Goal: Find specific page/section: Find specific page/section

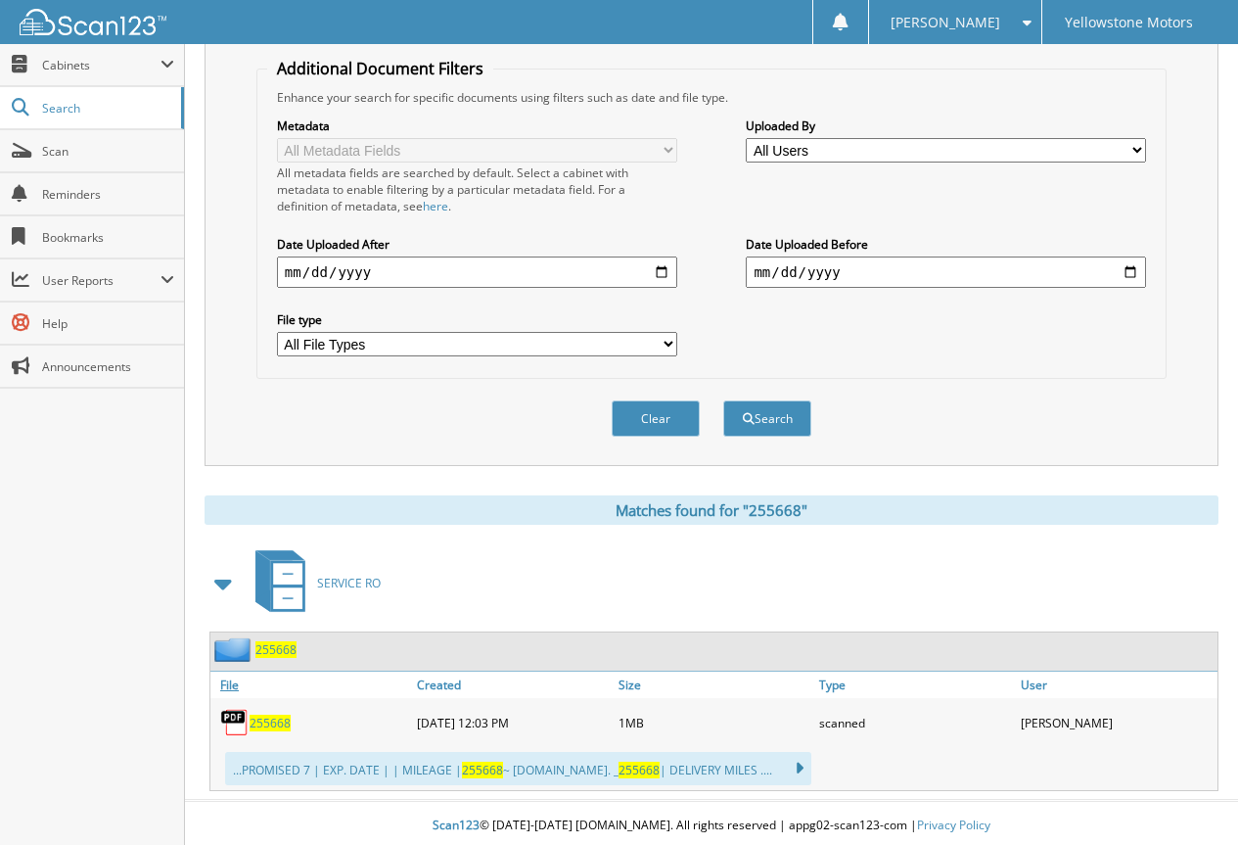
scroll to position [402, 0]
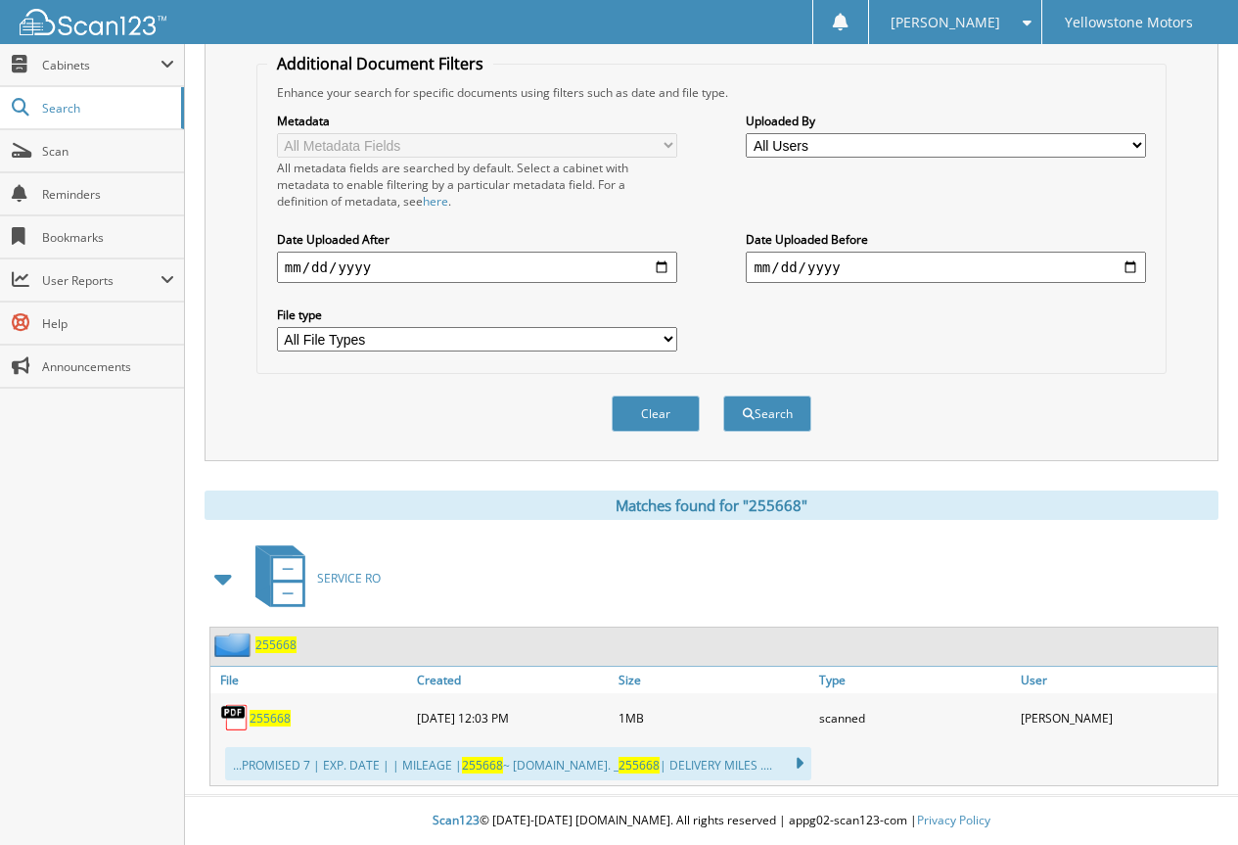
click at [265, 717] on span "255668" at bounding box center [270, 718] width 41 height 17
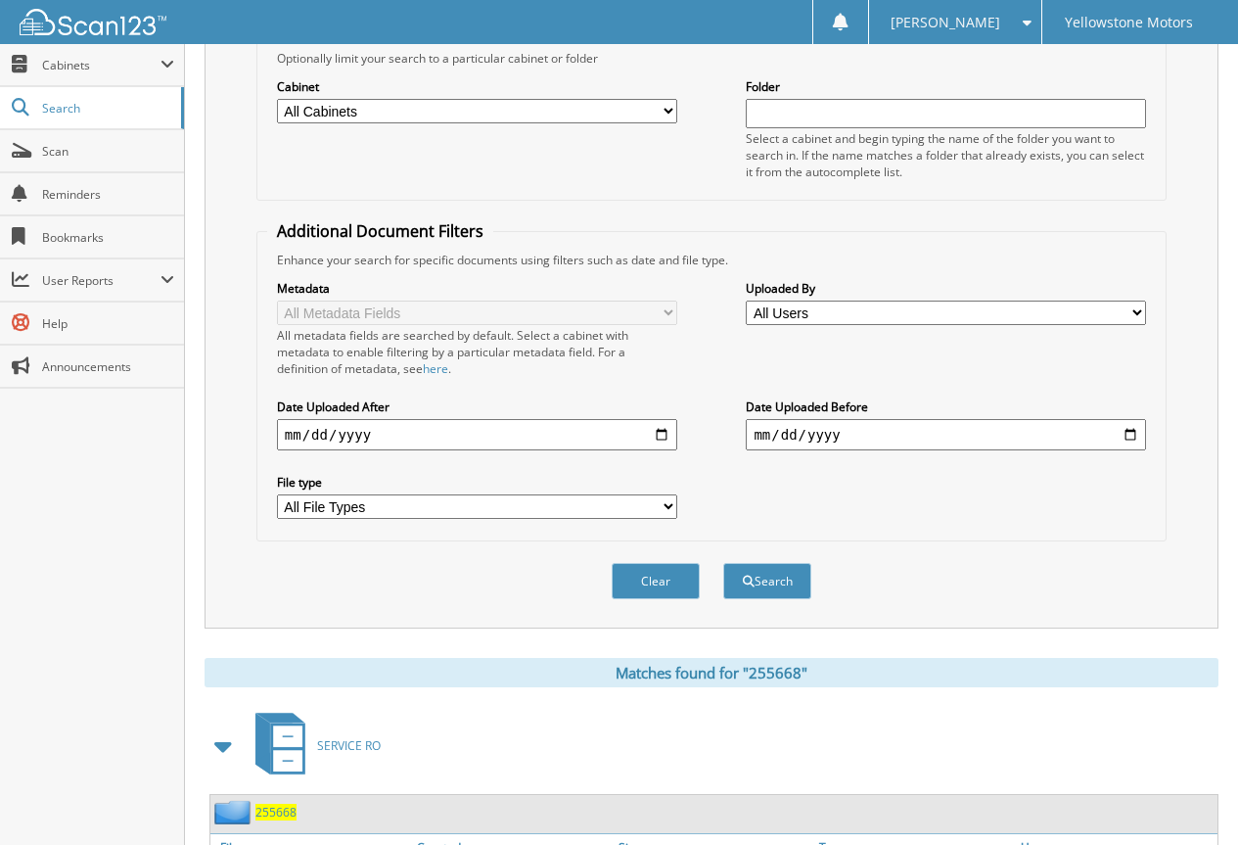
scroll to position [11, 0]
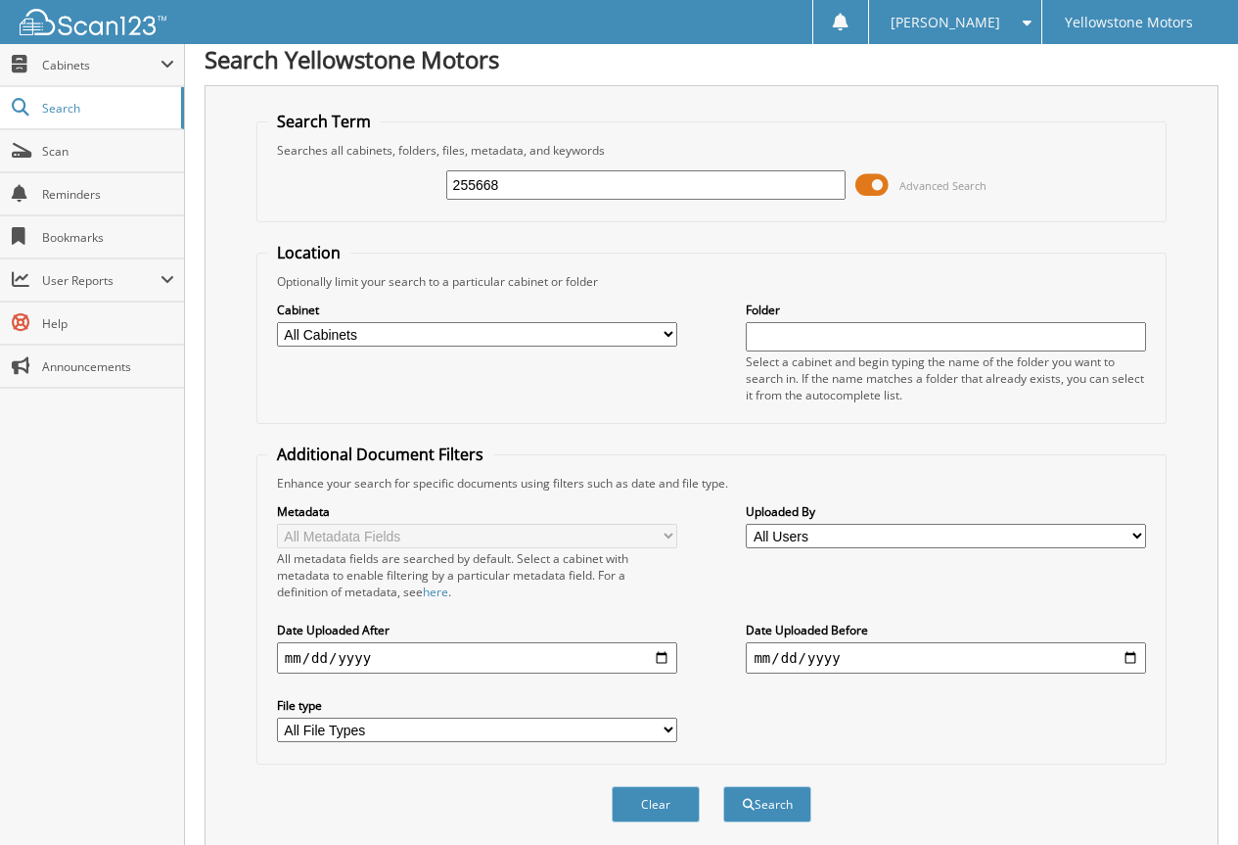
click at [642, 178] on input "255668" at bounding box center [646, 184] width 400 height 29
click at [642, 179] on input "255668" at bounding box center [646, 184] width 400 height 29
paste input "482"
type input "255482"
click at [723, 786] on button "Search" at bounding box center [767, 804] width 88 height 36
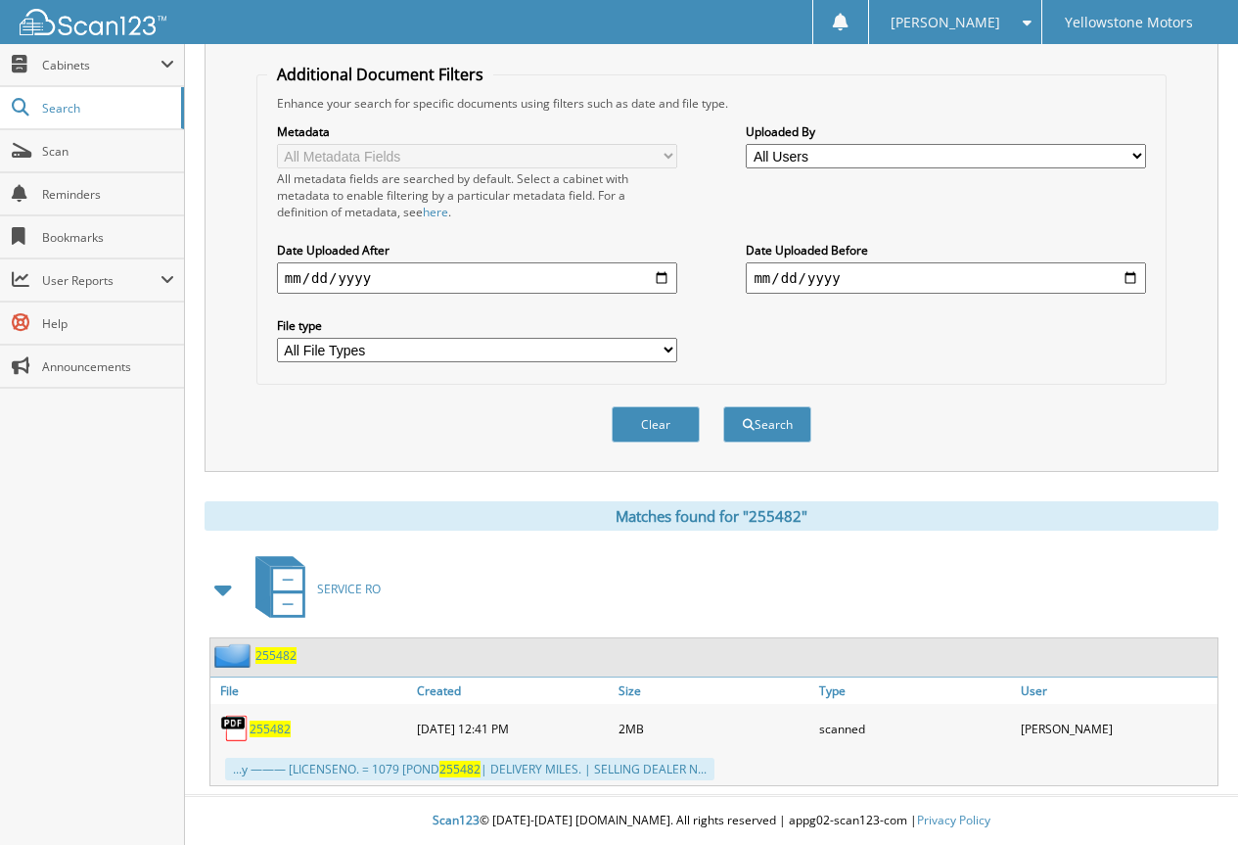
click at [267, 732] on span "255482" at bounding box center [270, 728] width 41 height 17
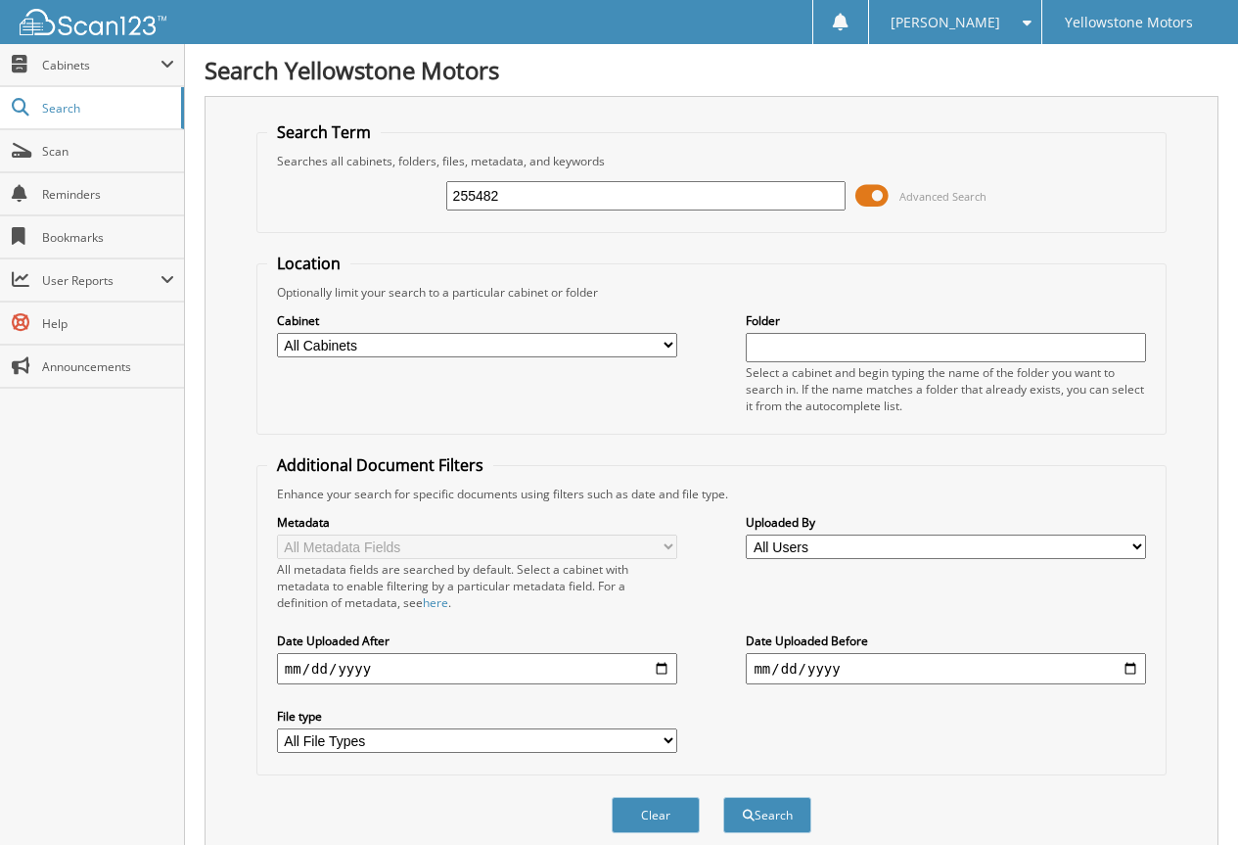
click at [562, 181] on input "255482" at bounding box center [646, 195] width 400 height 29
paste input "374"
type input "253742"
click at [723, 797] on button "Search" at bounding box center [767, 815] width 88 height 36
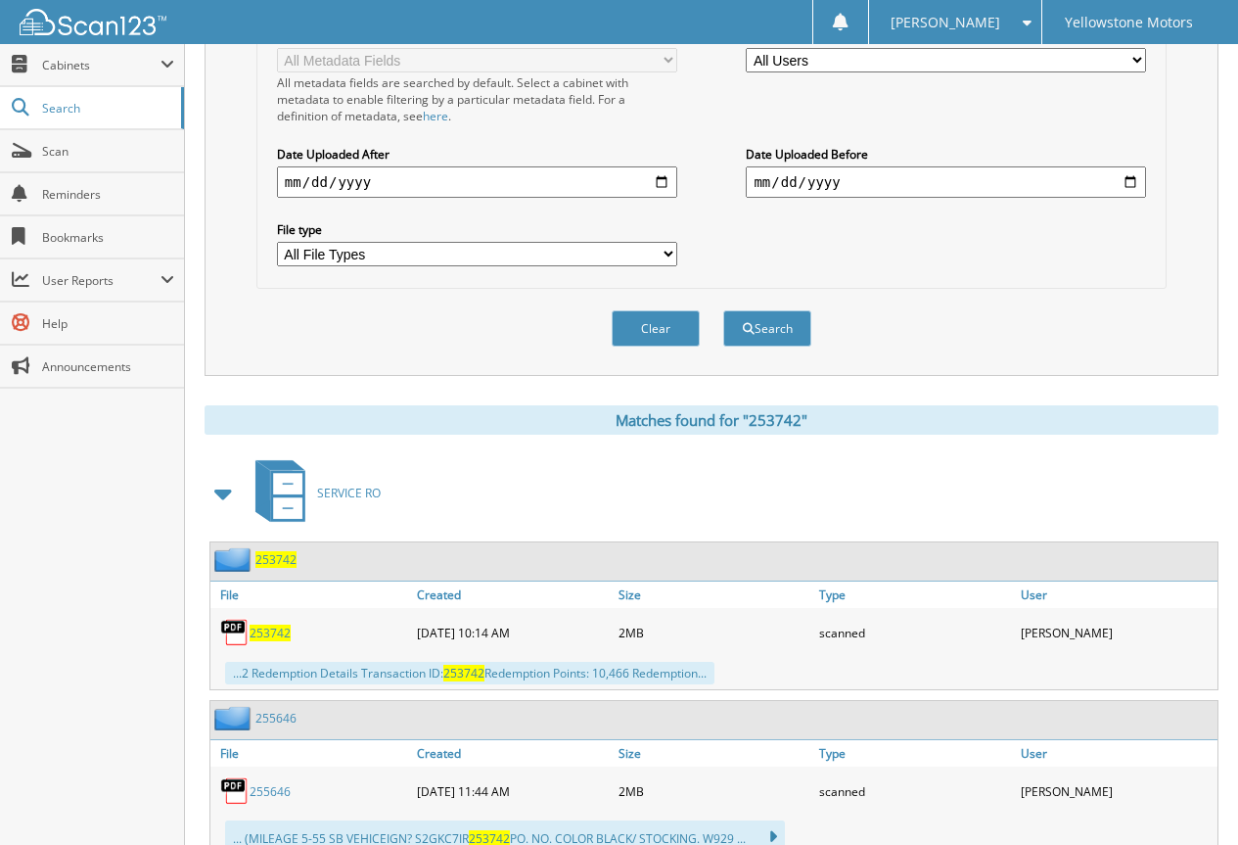
scroll to position [489, 0]
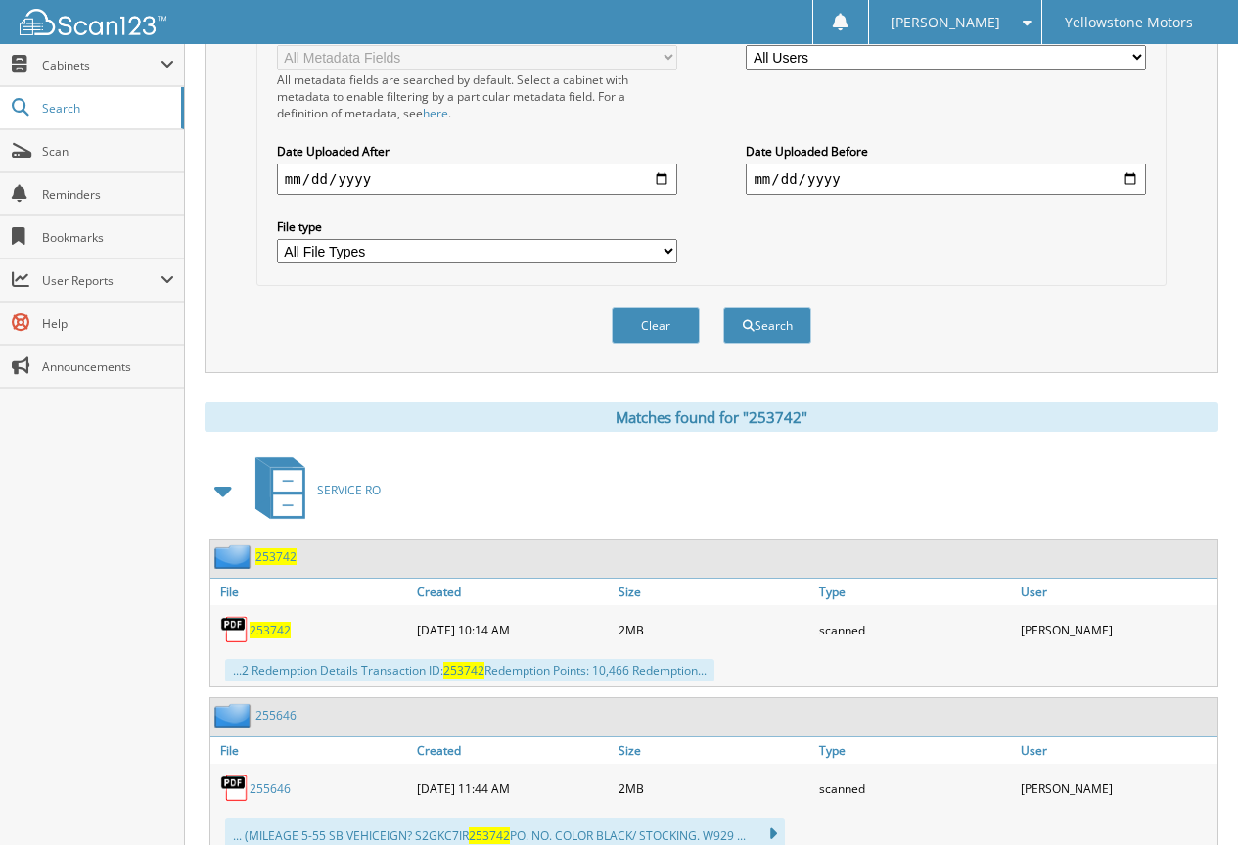
click at [267, 632] on span "253742" at bounding box center [270, 629] width 41 height 17
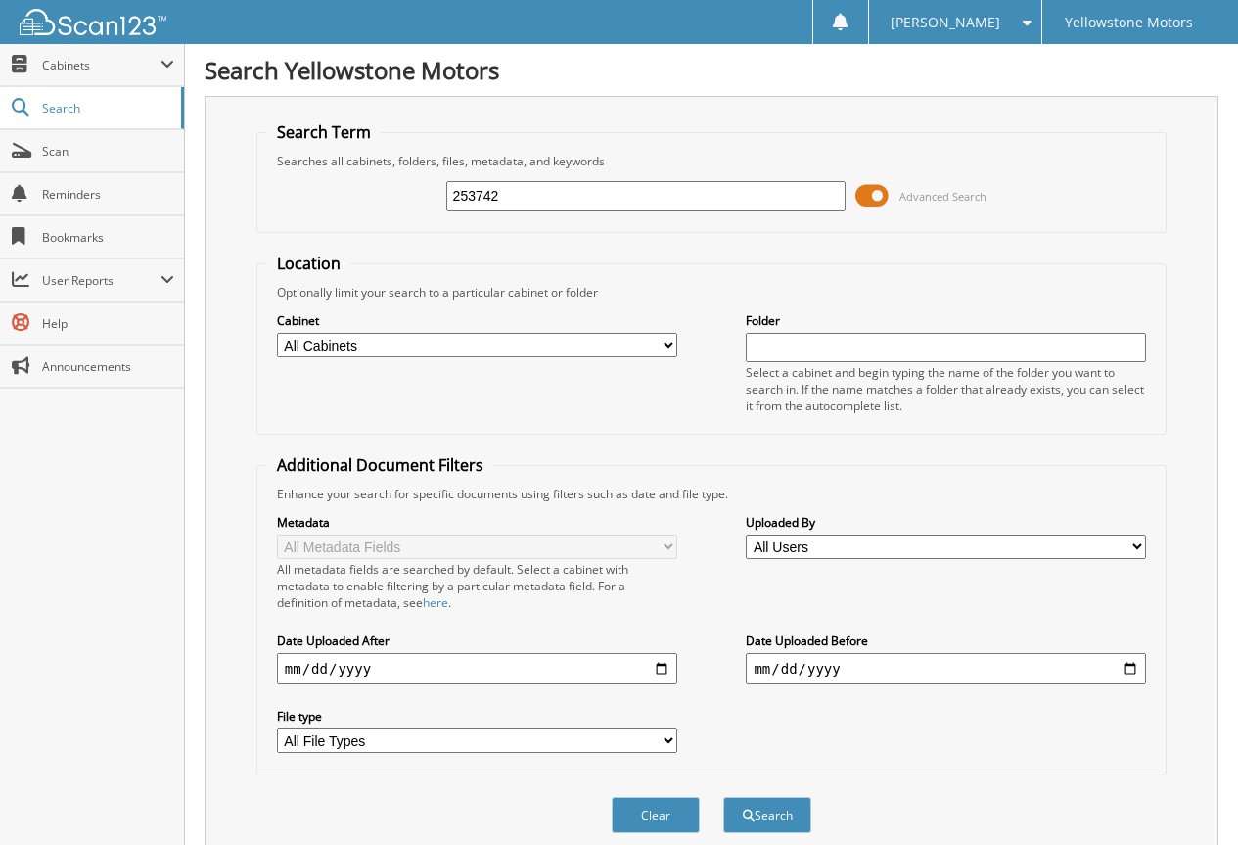
click at [595, 183] on input "253742" at bounding box center [646, 195] width 400 height 29
paste input "5074"
type input "255074"
click at [723, 797] on button "Search" at bounding box center [767, 815] width 88 height 36
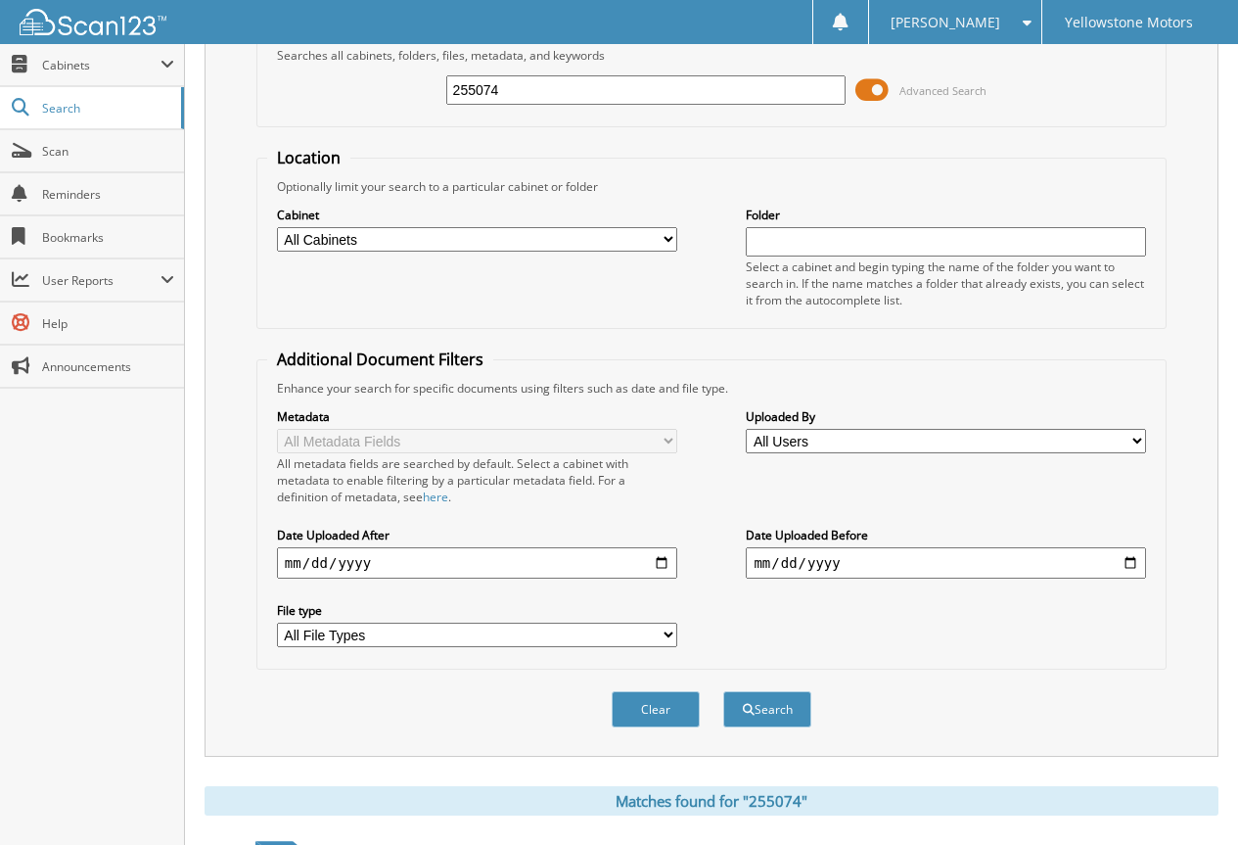
scroll to position [489, 0]
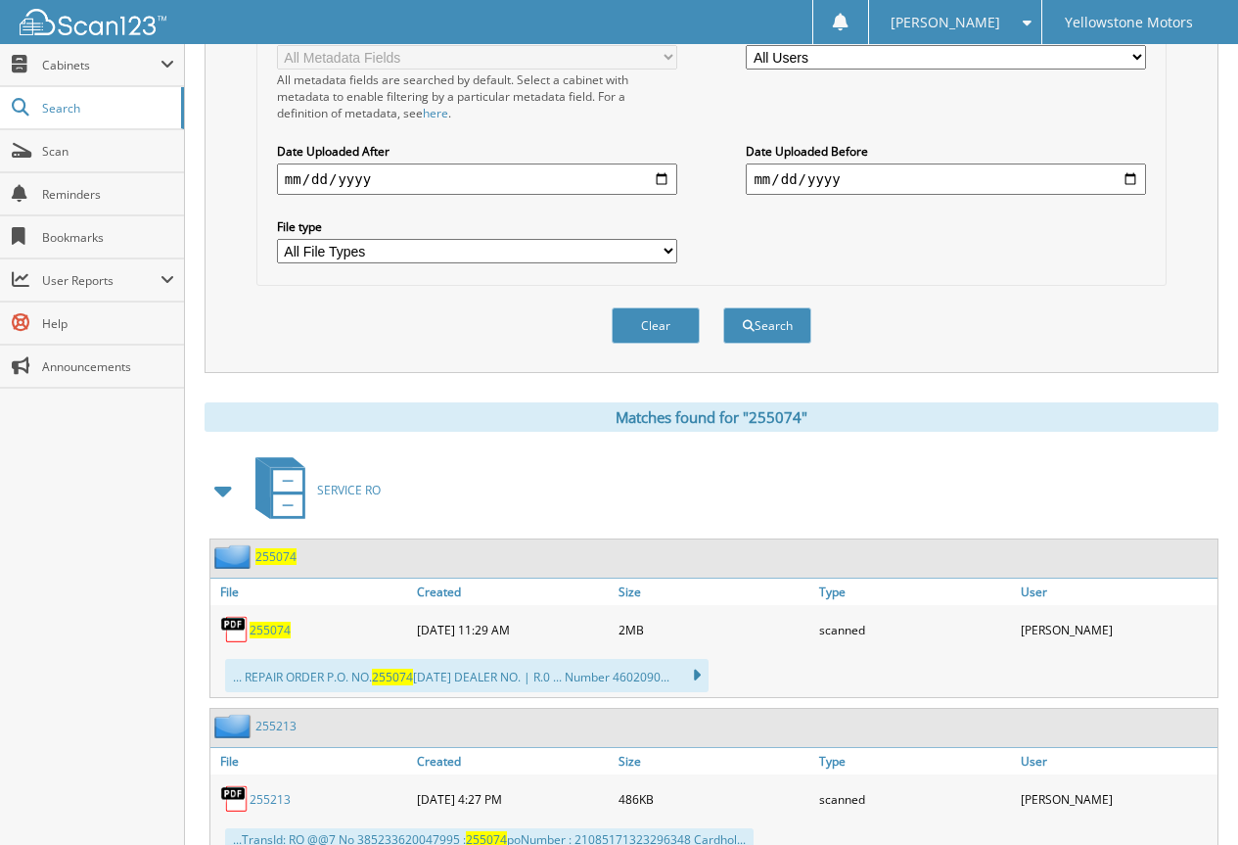
click at [263, 638] on span "255074" at bounding box center [270, 629] width 41 height 17
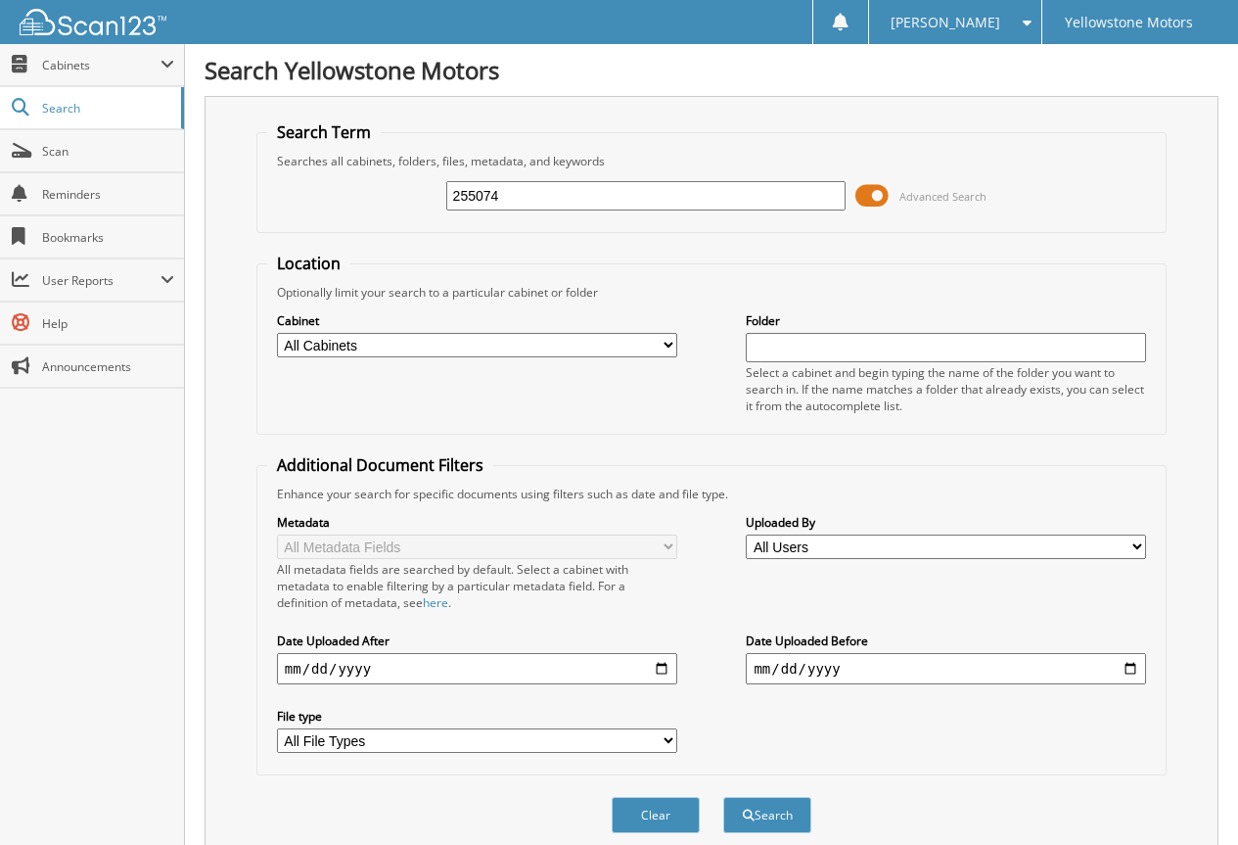
click at [735, 200] on input "255074" at bounding box center [646, 195] width 400 height 29
paste input "4871"
type input "254871"
click at [723, 797] on button "Search" at bounding box center [767, 815] width 88 height 36
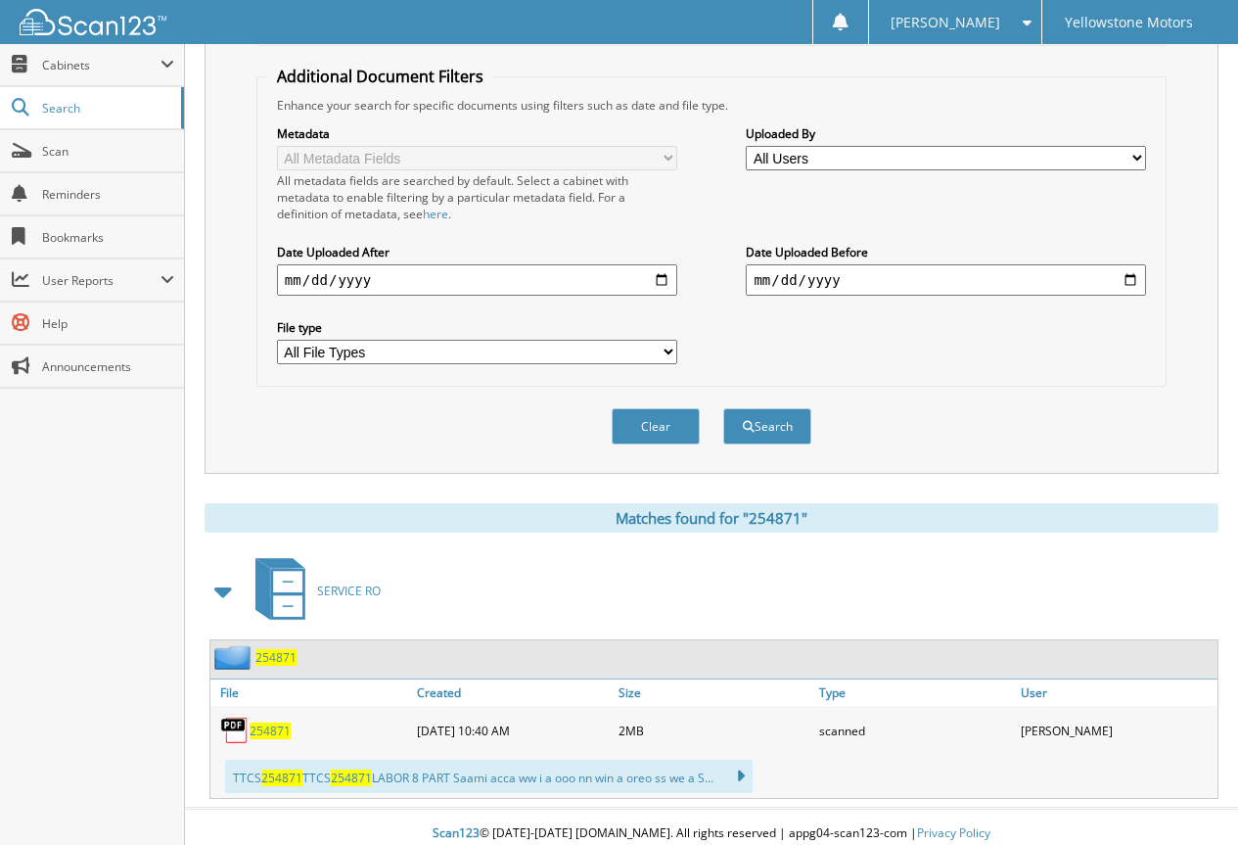
scroll to position [402, 0]
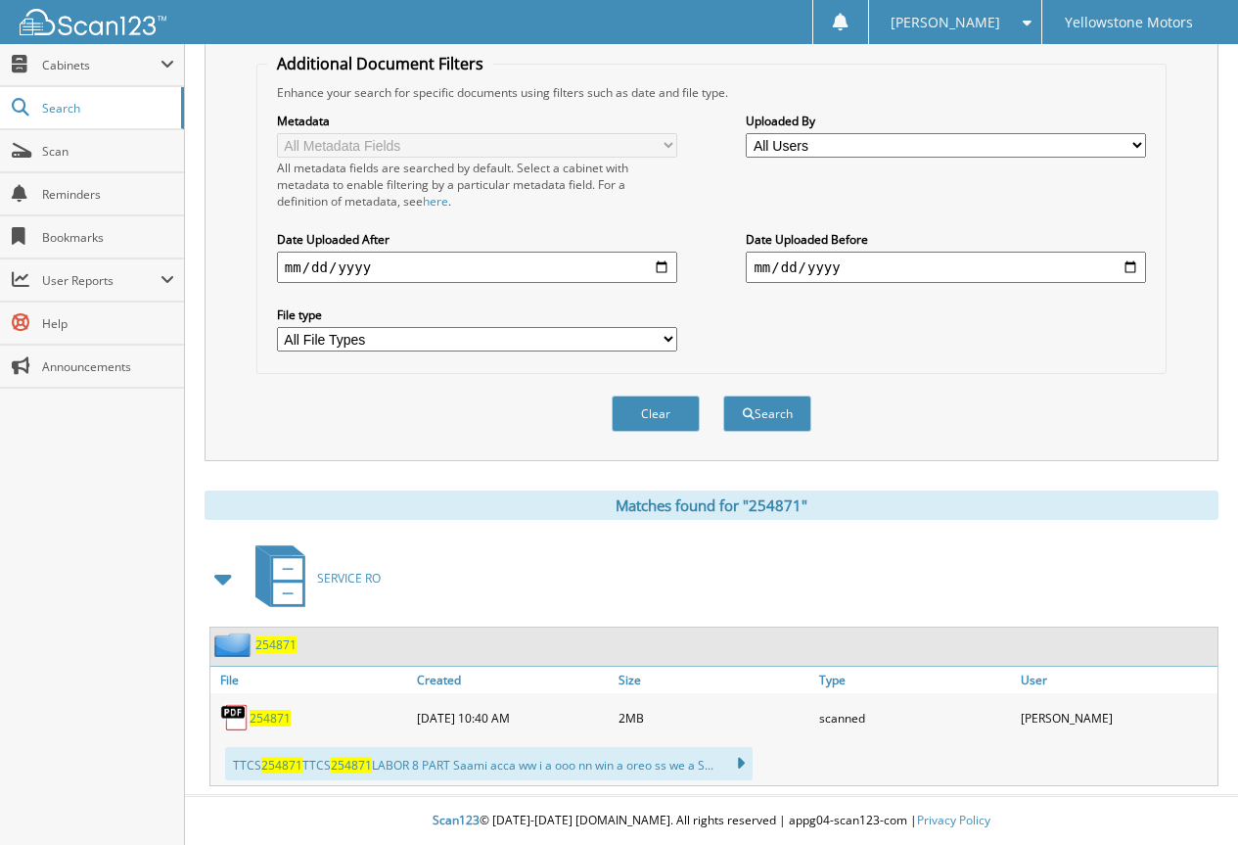
click at [277, 718] on span "254871" at bounding box center [270, 718] width 41 height 17
